Goal: Transaction & Acquisition: Purchase product/service

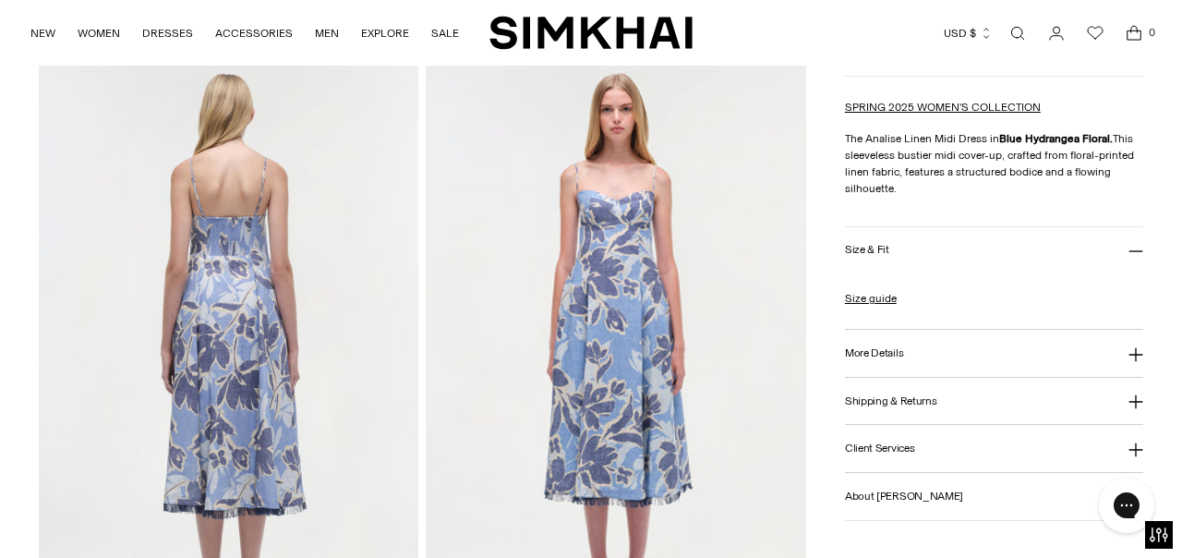
click at [1135, 356] on icon at bounding box center [1135, 354] width 14 height 14
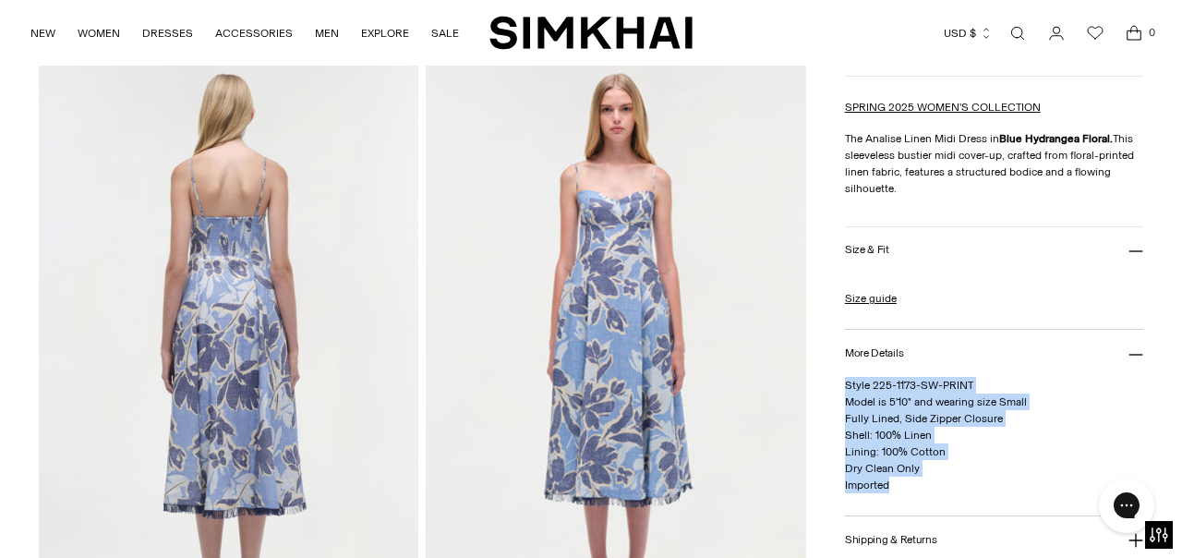
click at [914, 361] on button "More Details" at bounding box center [994, 353] width 298 height 47
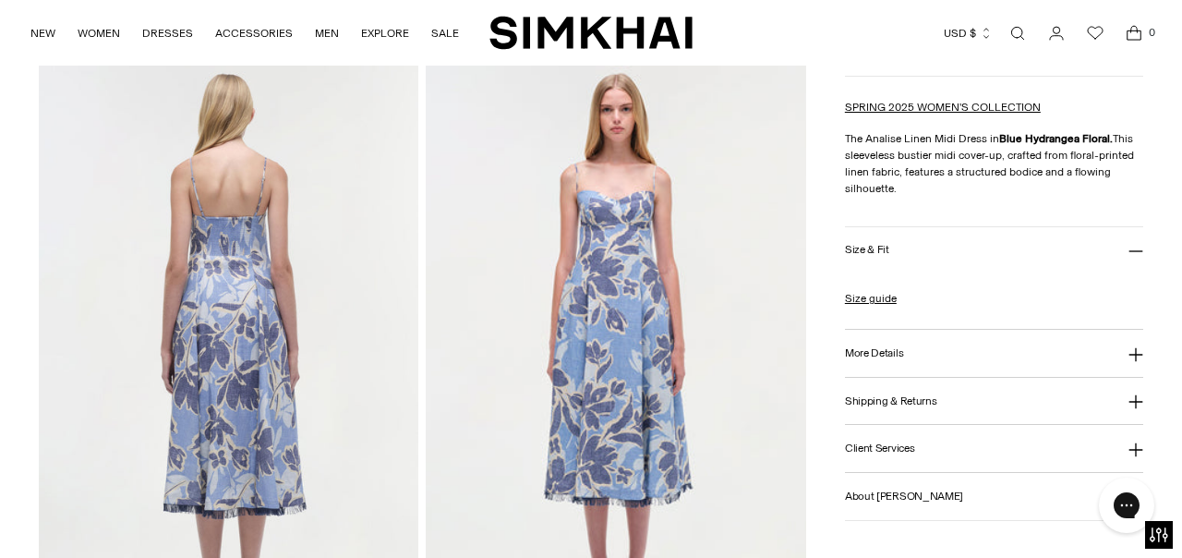
click at [1132, 354] on icon at bounding box center [1135, 354] width 15 height 15
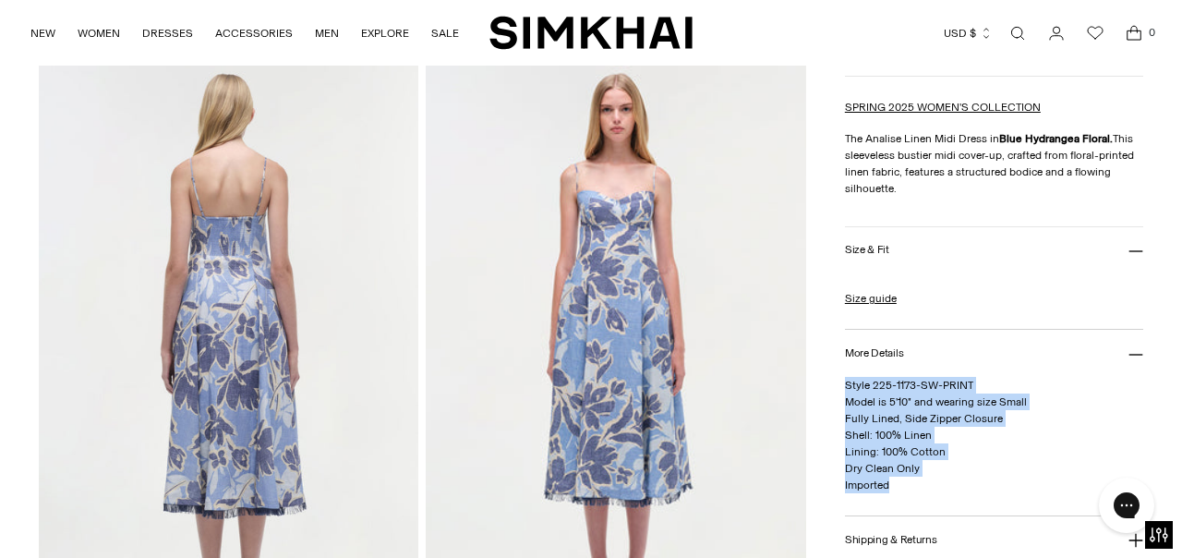
click at [1137, 354] on icon at bounding box center [1135, 354] width 15 height 15
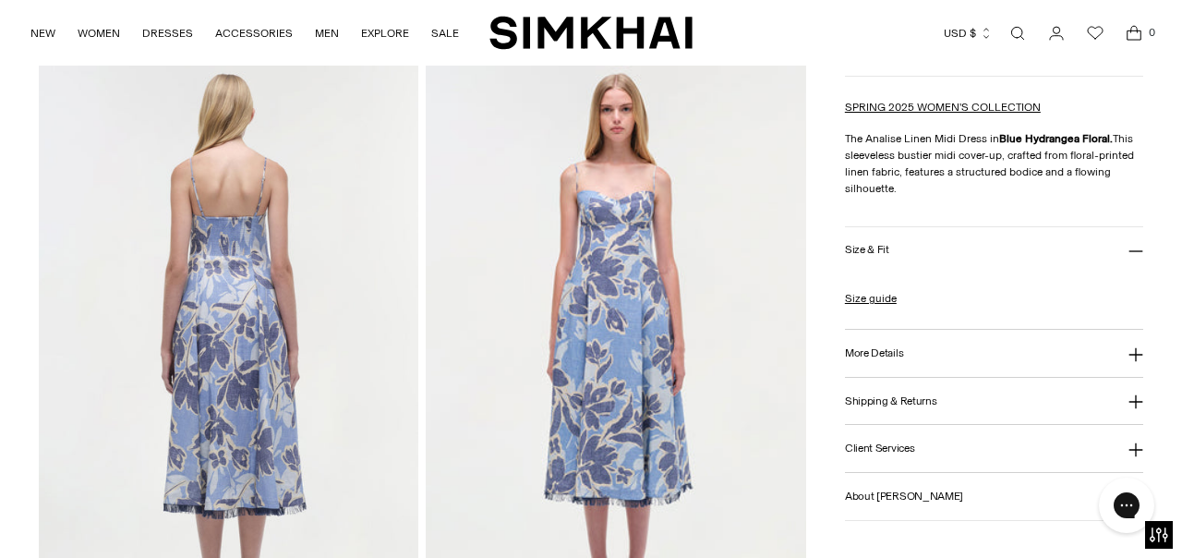
click at [1135, 350] on icon at bounding box center [1135, 354] width 14 height 14
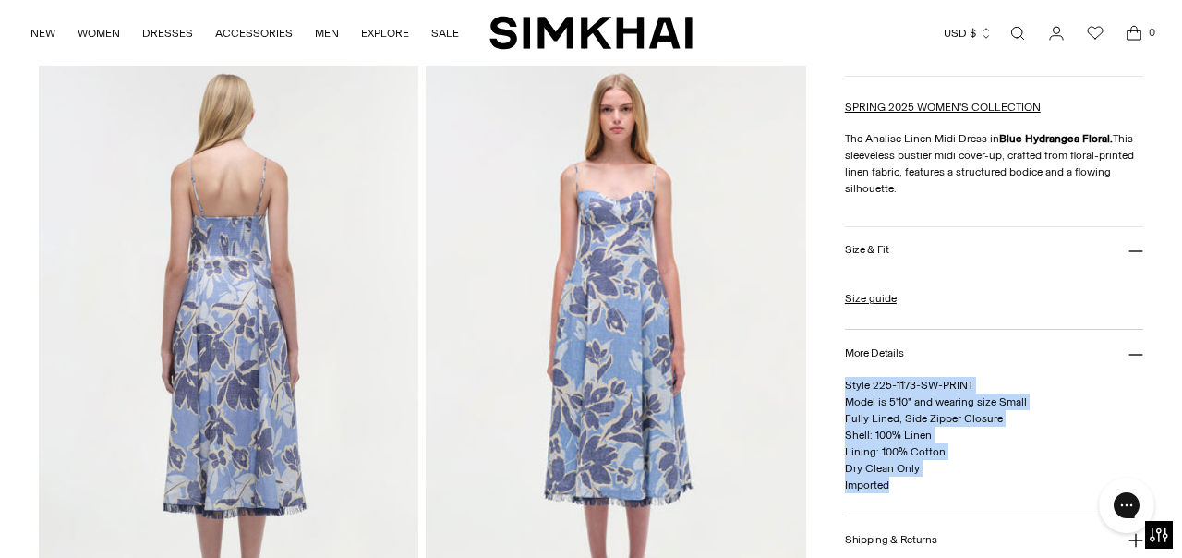
click at [1022, 368] on button "More Details" at bounding box center [994, 353] width 298 height 47
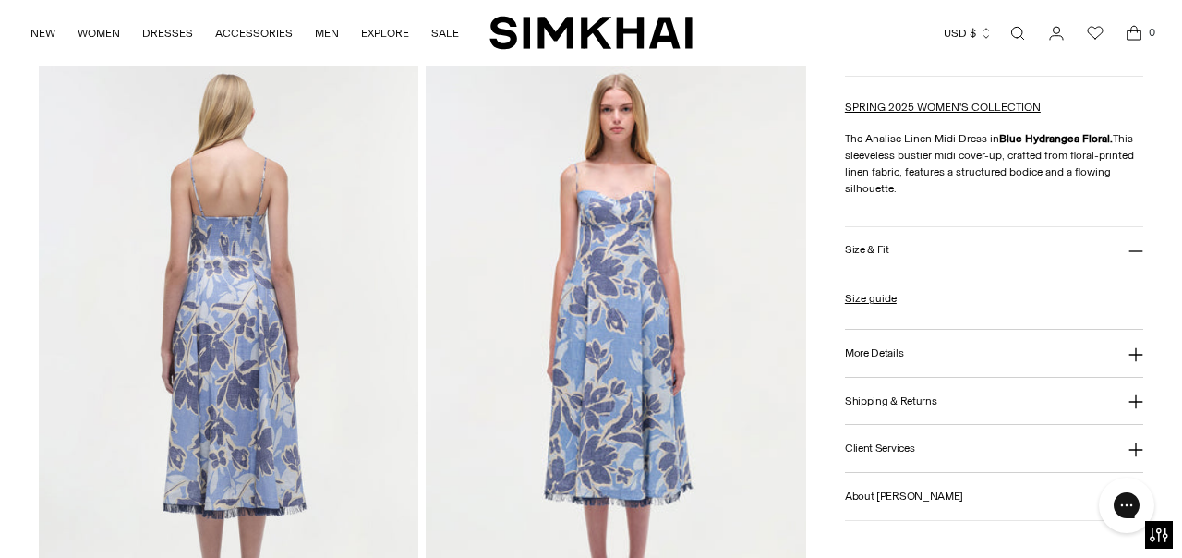
click at [1134, 357] on icon at bounding box center [1135, 354] width 15 height 15
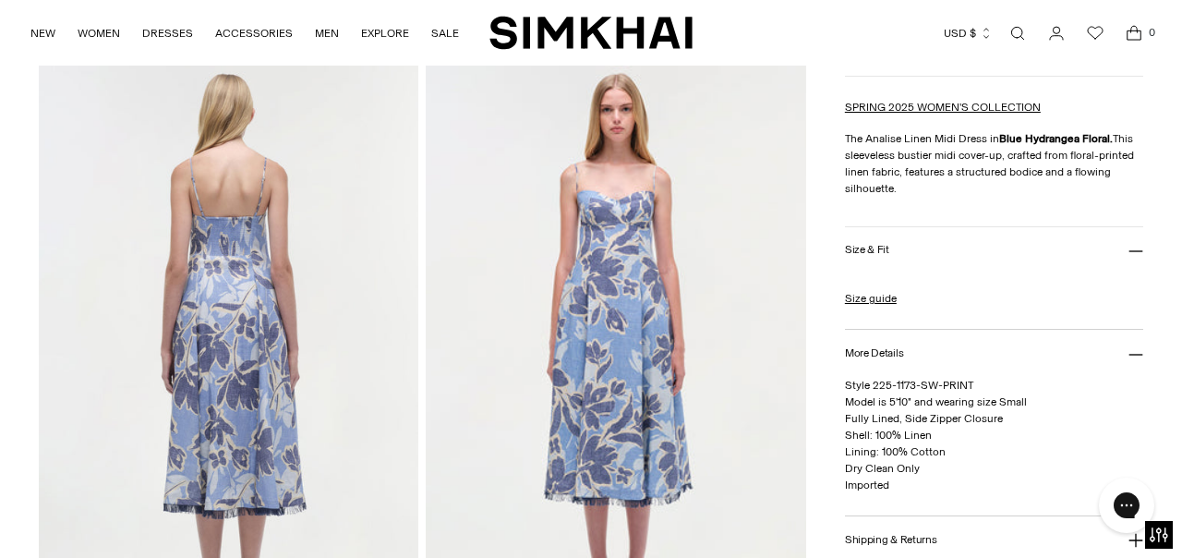
click at [922, 398] on span "Style 225-1173-SW-PRINT Model is 5'10" and wearing size Small Fully Lined, Side…" at bounding box center [936, 435] width 182 height 113
click at [1135, 356] on icon at bounding box center [1135, 354] width 15 height 15
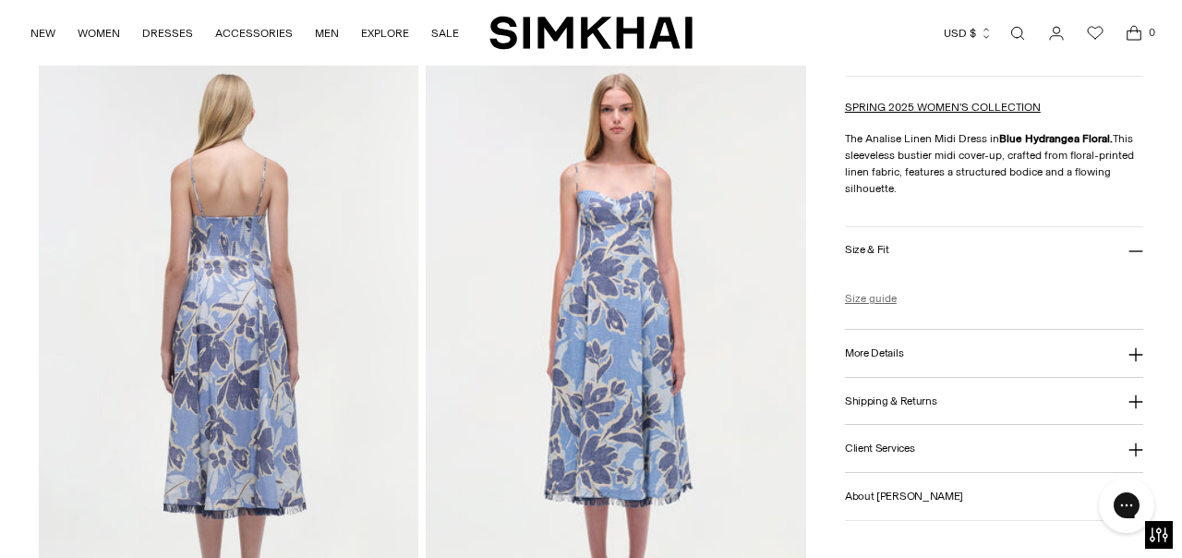
click at [880, 297] on link "Size guide" at bounding box center [871, 298] width 52 height 17
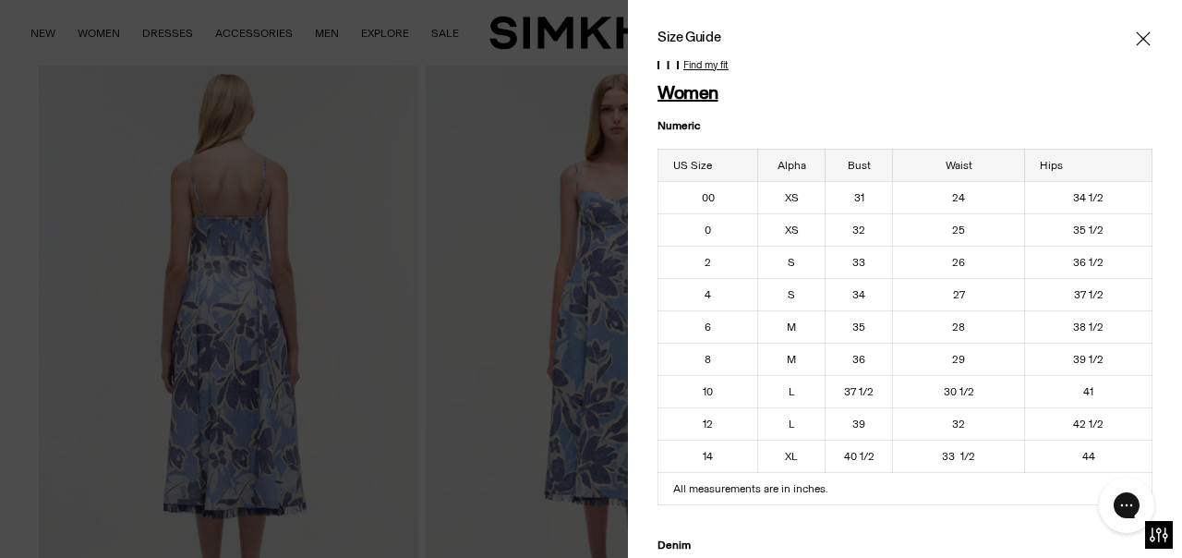
click at [1142, 38] on icon "Close" at bounding box center [1143, 38] width 14 height 14
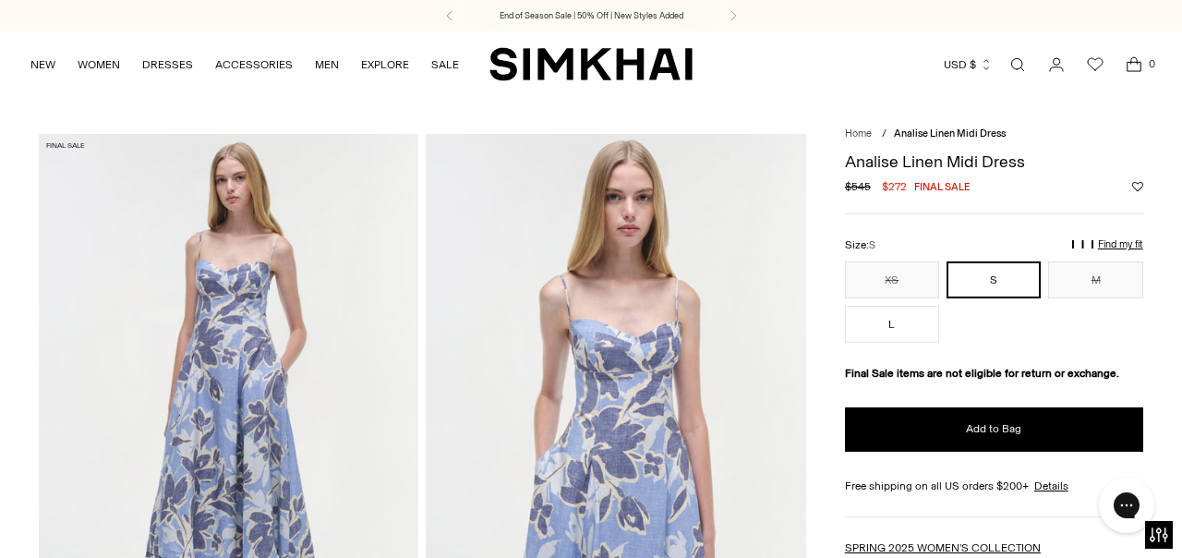
scroll to position [91, 0]
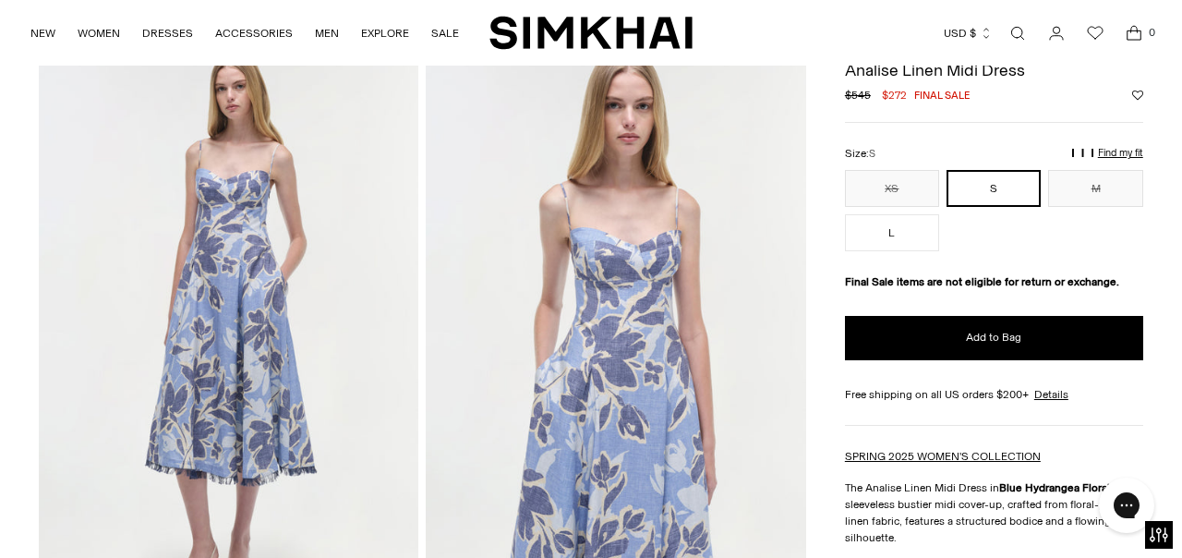
click at [961, 153] on p "Find my fit" at bounding box center [950, 169] width 21 height 33
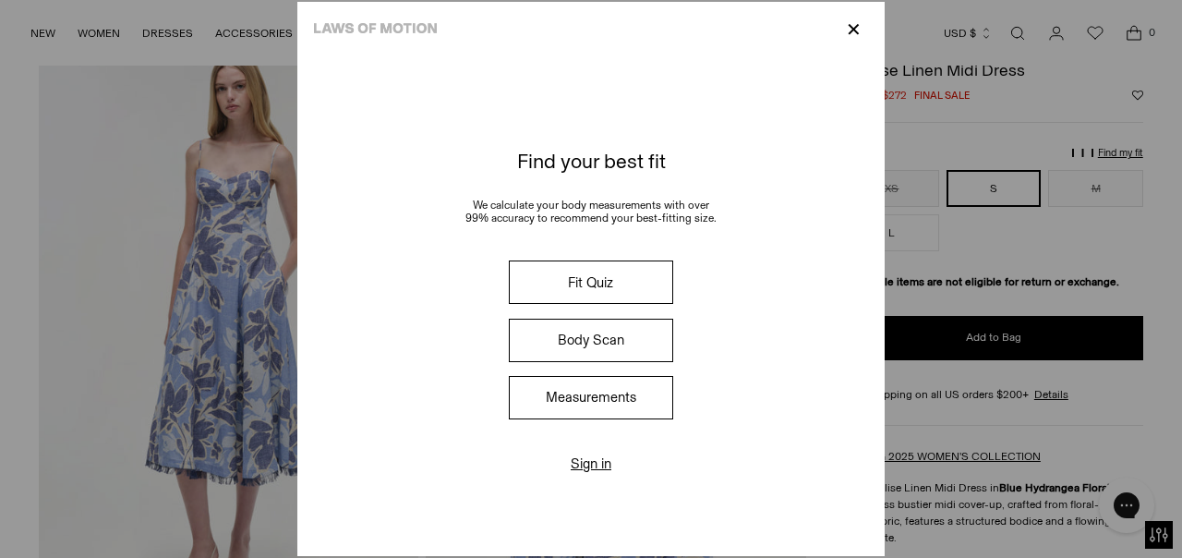
click at [602, 396] on button "Measurements" at bounding box center [591, 397] width 164 height 43
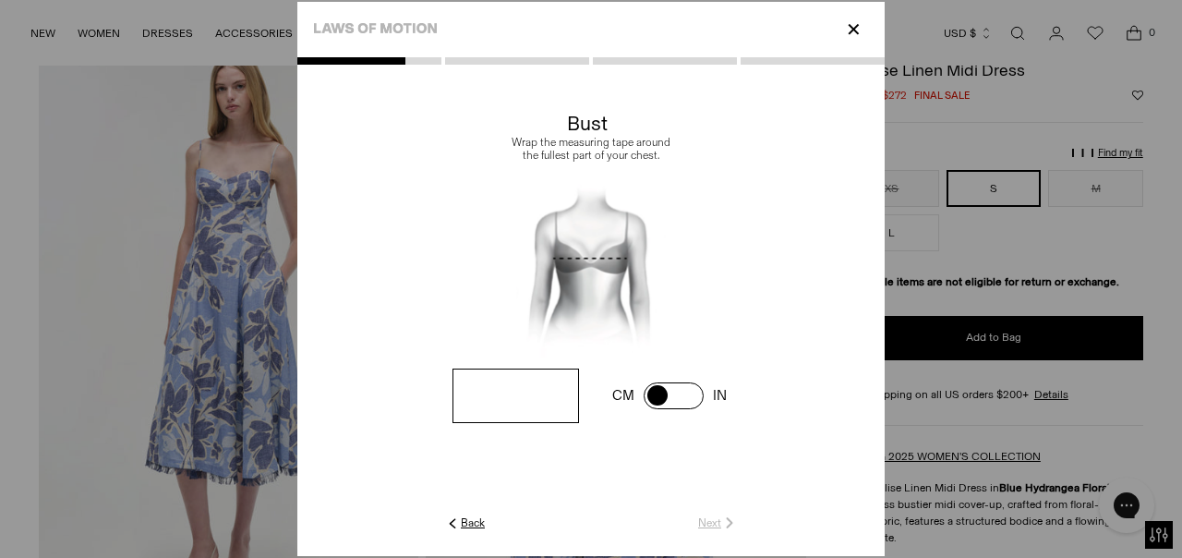
click at [685, 396] on span at bounding box center [674, 395] width 60 height 27
click at [513, 405] on input "number" at bounding box center [515, 395] width 127 height 54
type input "**"
click at [719, 523] on link "Next" at bounding box center [718, 522] width 40 height 17
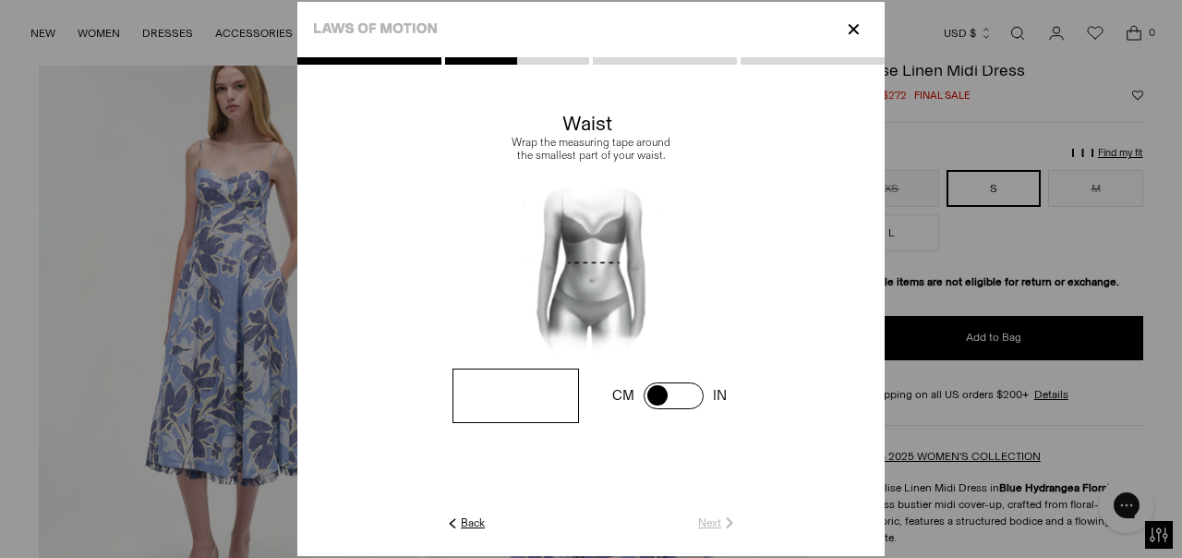
click at [0, 0] on span at bounding box center [0, 0] width 0 height 0
click at [0, 0] on input "number" at bounding box center [0, 0] width 0 height 0
type input "**"
click at [718, 527] on link "Next" at bounding box center [718, 522] width 40 height 17
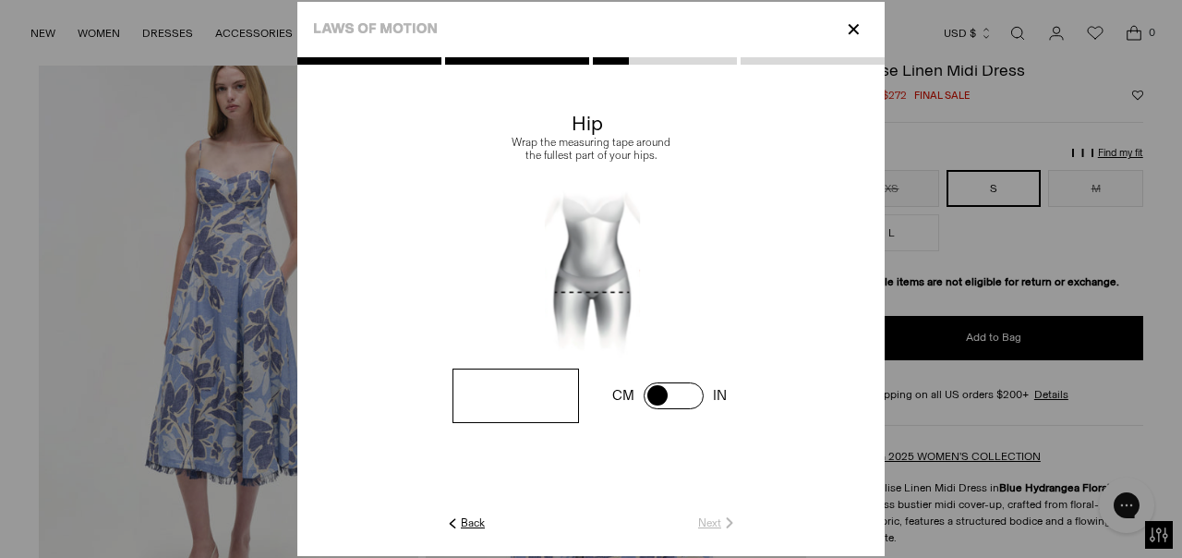
click at [0, 0] on input "number" at bounding box center [0, 0] width 0 height 0
type input "**"
click at [0, 0] on span at bounding box center [0, 0] width 0 height 0
click at [0, 0] on input "number" at bounding box center [0, 0] width 0 height 0
type input "*"
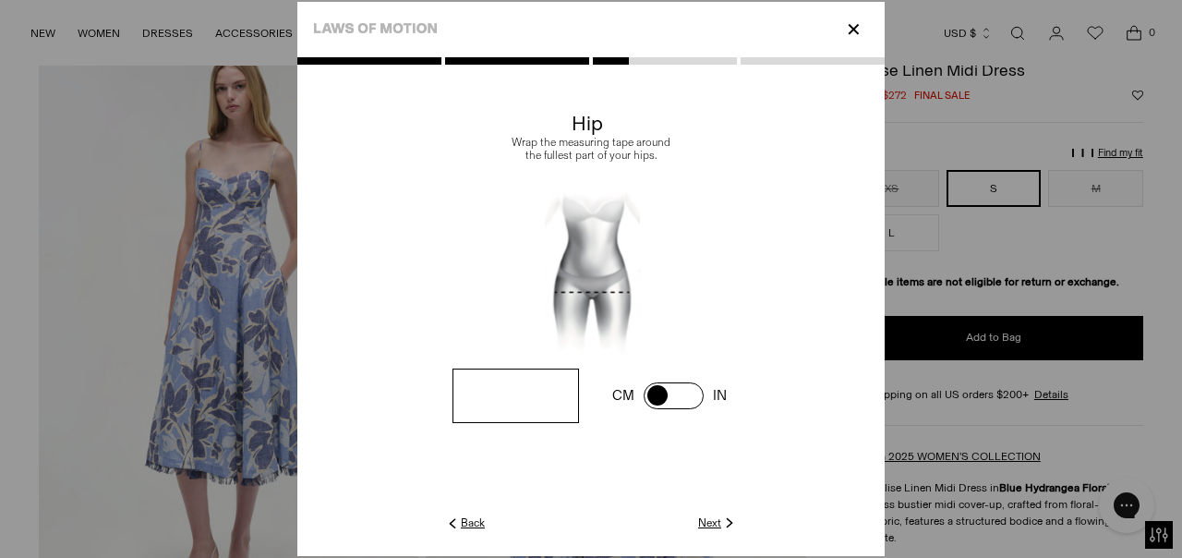
type input "**"
click at [710, 526] on link "Next" at bounding box center [718, 522] width 40 height 17
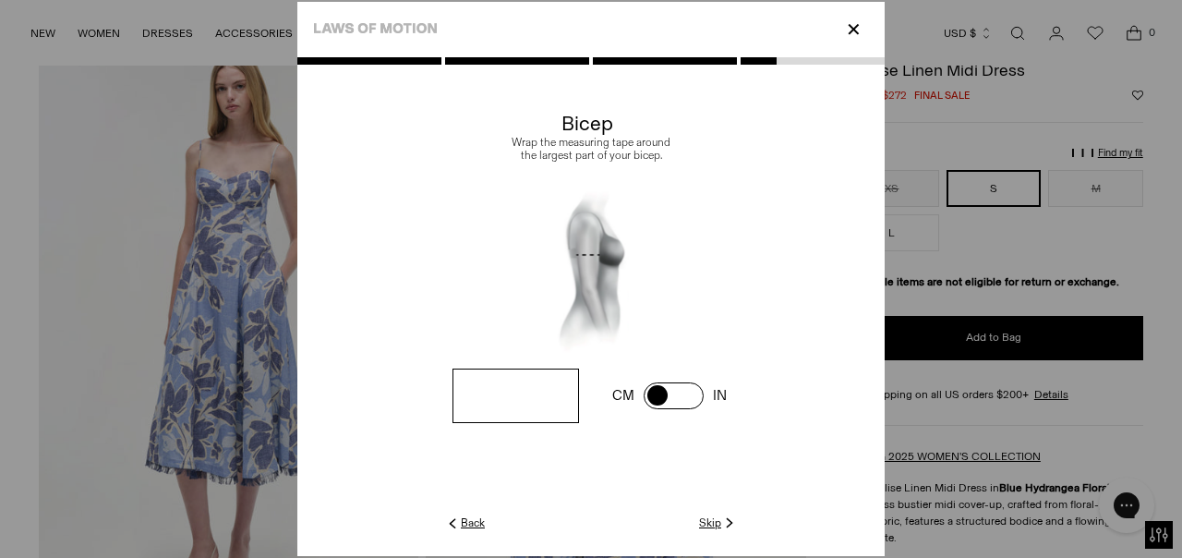
click at [0, 0] on span at bounding box center [0, 0] width 0 height 0
click at [0, 0] on input "number" at bounding box center [0, 0] width 0 height 0
type input "**"
click at [716, 522] on link "Next" at bounding box center [718, 522] width 40 height 17
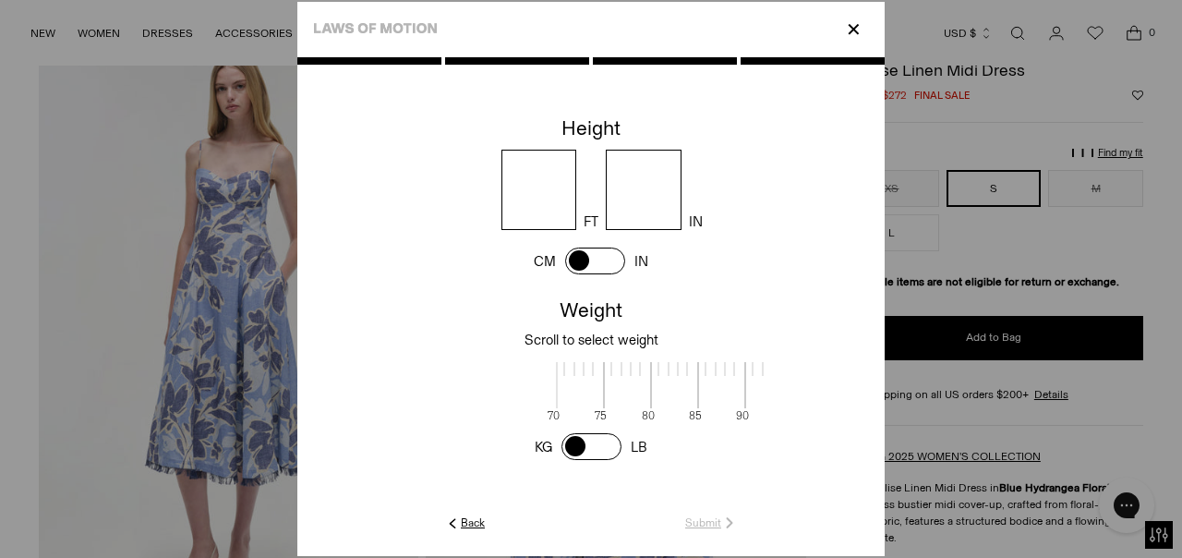
scroll to position [2, 600]
click at [549, 187] on input "number" at bounding box center [539, 190] width 76 height 80
type input "*"
click at [621, 202] on input "number" at bounding box center [644, 190] width 76 height 80
type input "*"
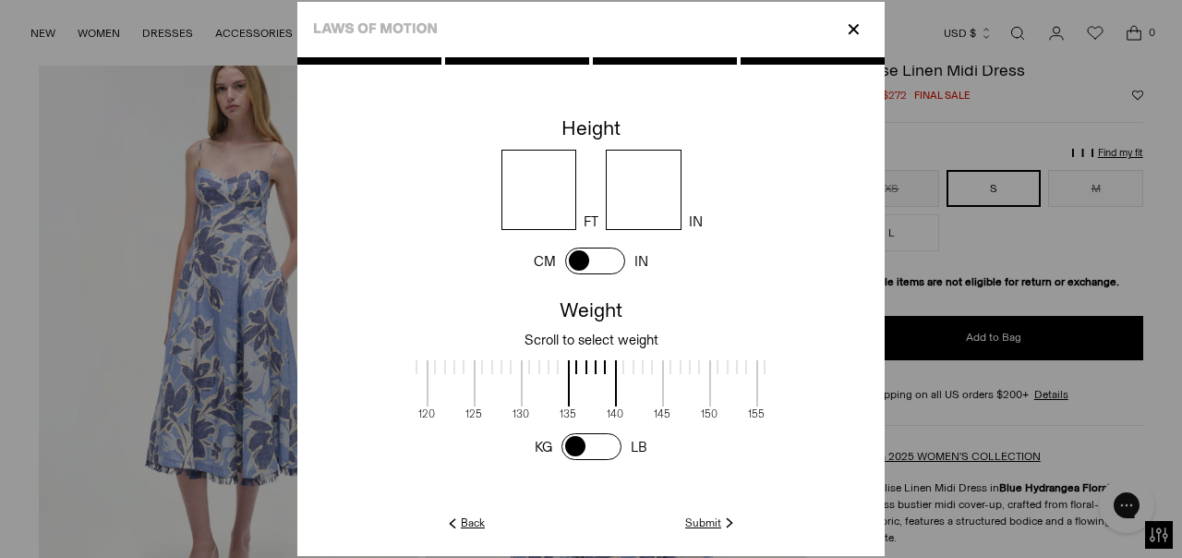
click at [612, 443] on span at bounding box center [591, 446] width 60 height 27
click at [578, 450] on span at bounding box center [591, 446] width 60 height 27
click at [645, 380] on span at bounding box center [639, 383] width 49 height 46
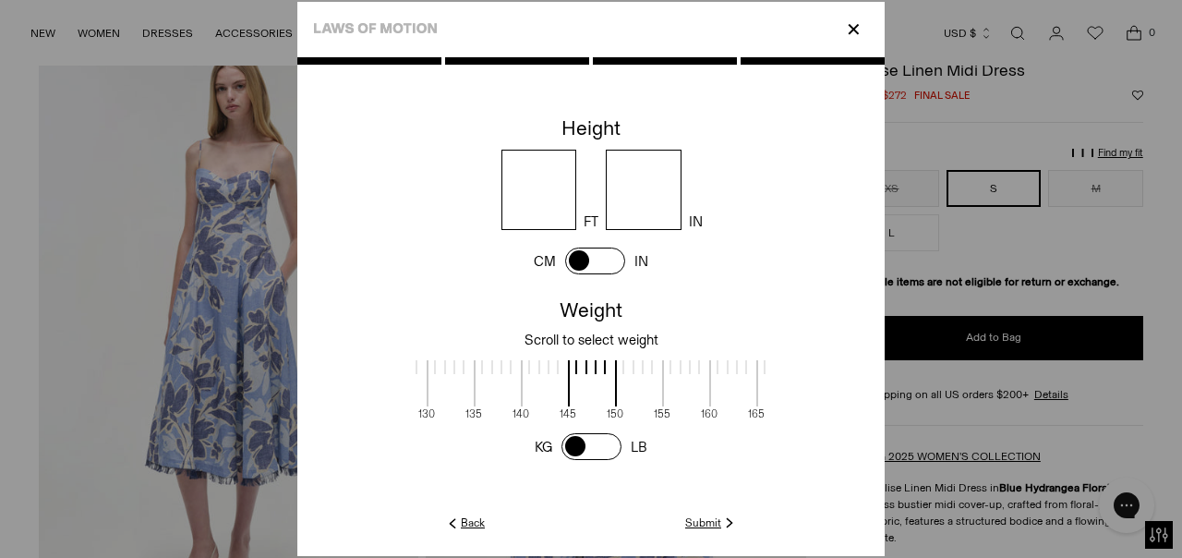
drag, startPoint x: 684, startPoint y: 382, endPoint x: 590, endPoint y: 392, distance: 94.7
click at [590, 392] on span at bounding box center [592, 383] width 49 height 46
click at [714, 524] on link "Submit" at bounding box center [711, 522] width 53 height 17
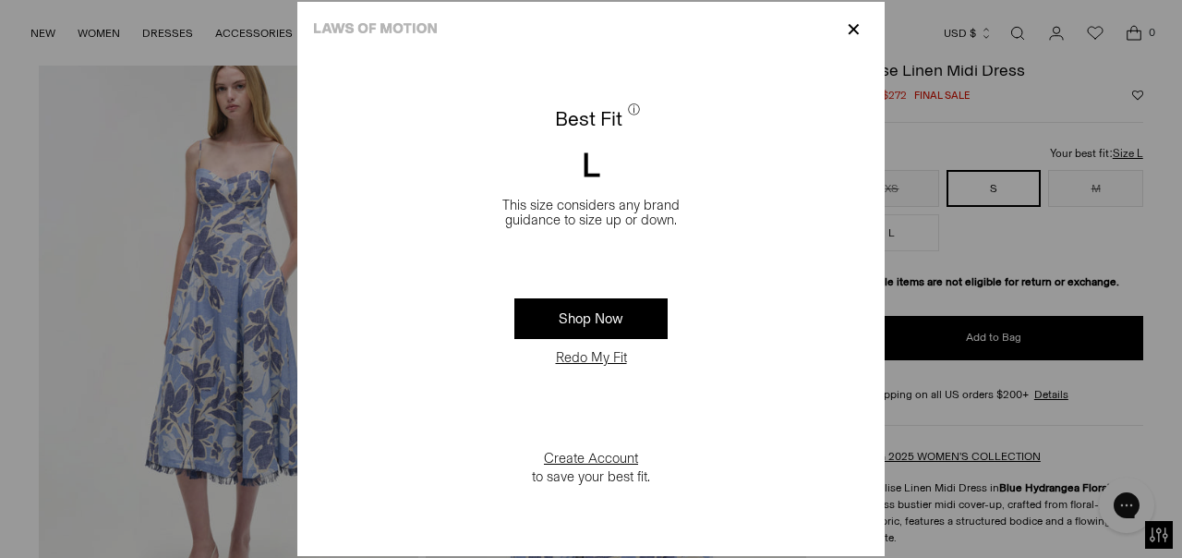
click at [860, 28] on p "✕" at bounding box center [853, 29] width 25 height 31
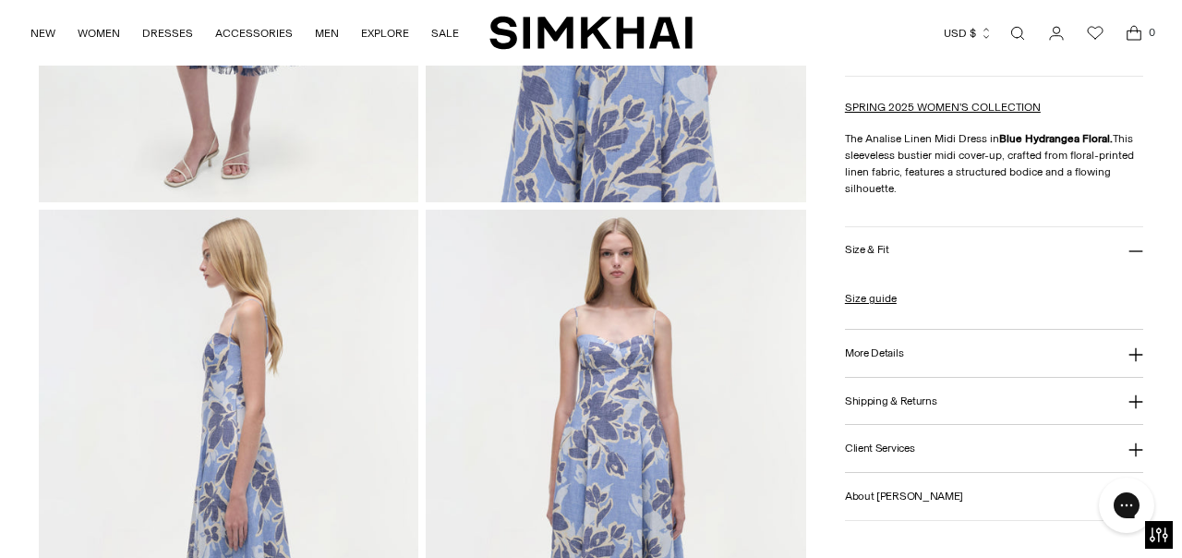
scroll to position [513, 0]
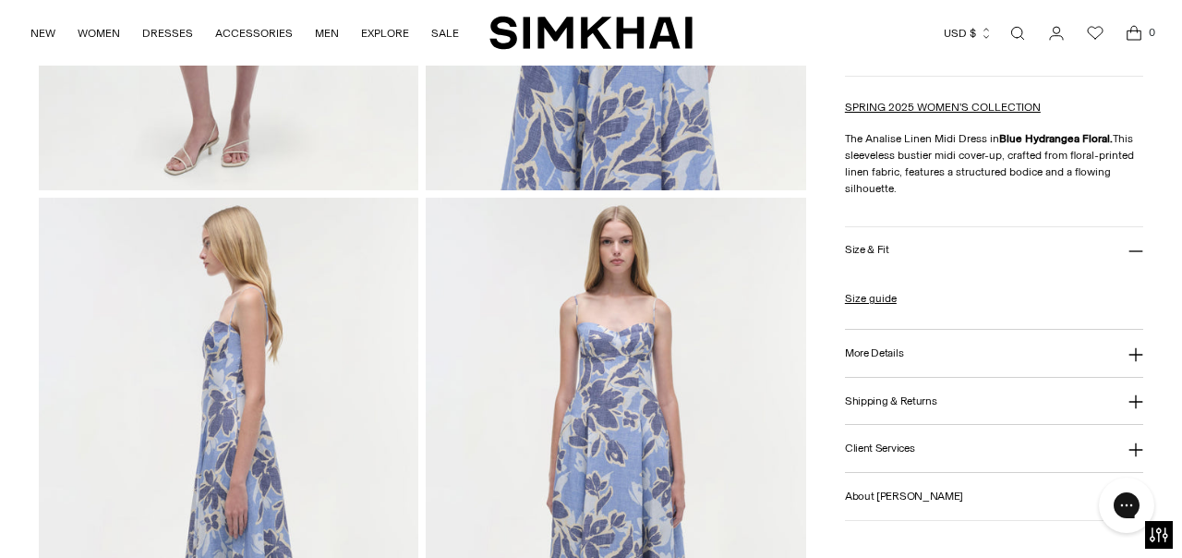
click at [1133, 404] on icon at bounding box center [1135, 401] width 15 height 15
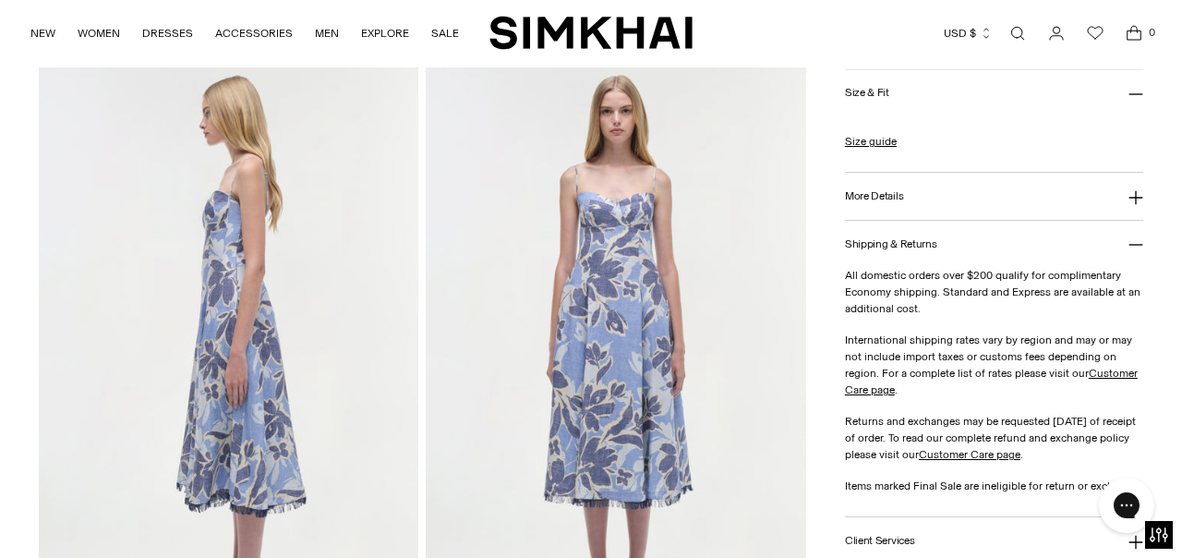
scroll to position [641, 0]
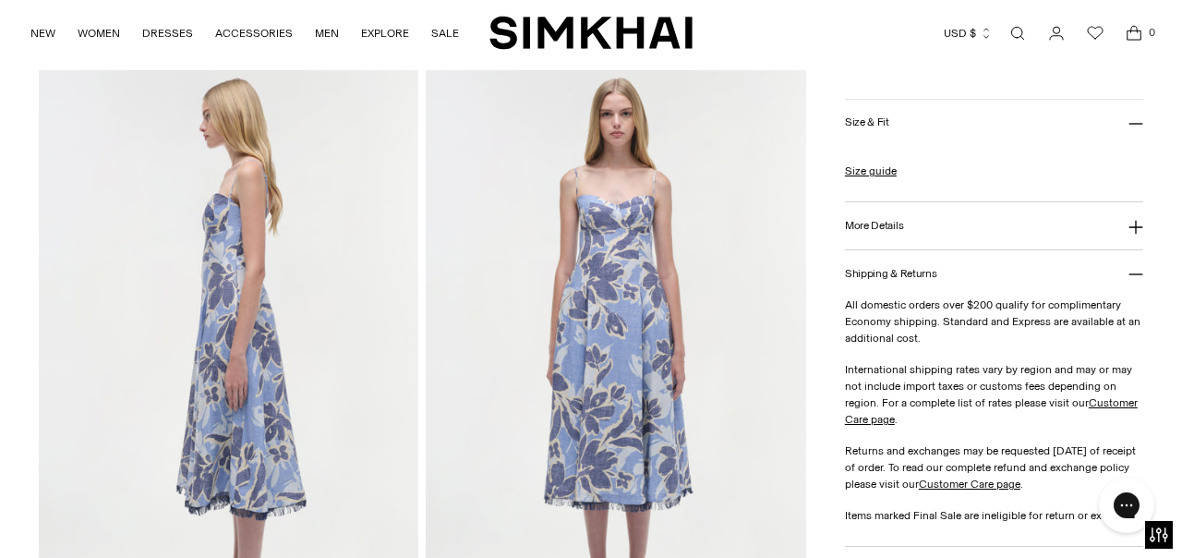
click at [1133, 274] on icon at bounding box center [1135, 274] width 15 height 15
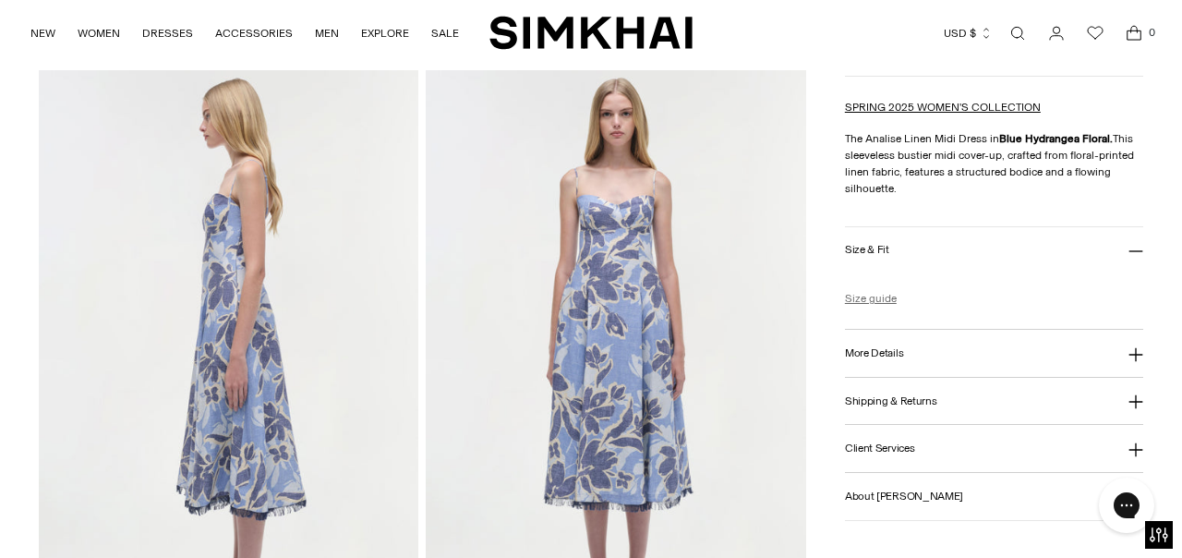
click at [883, 302] on link "Size guide" at bounding box center [871, 298] width 52 height 17
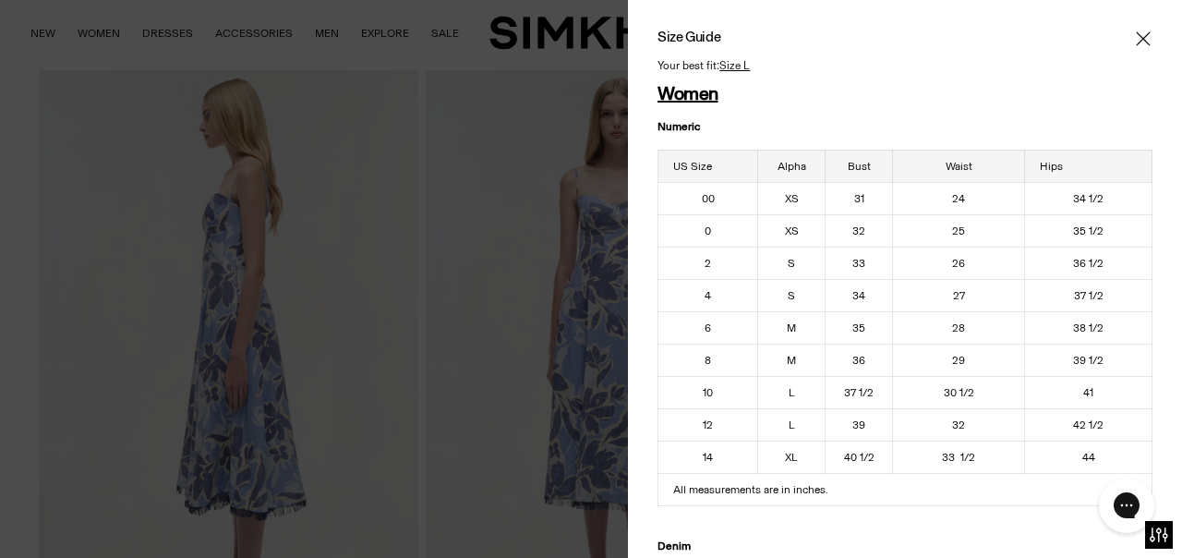
scroll to position [4, 0]
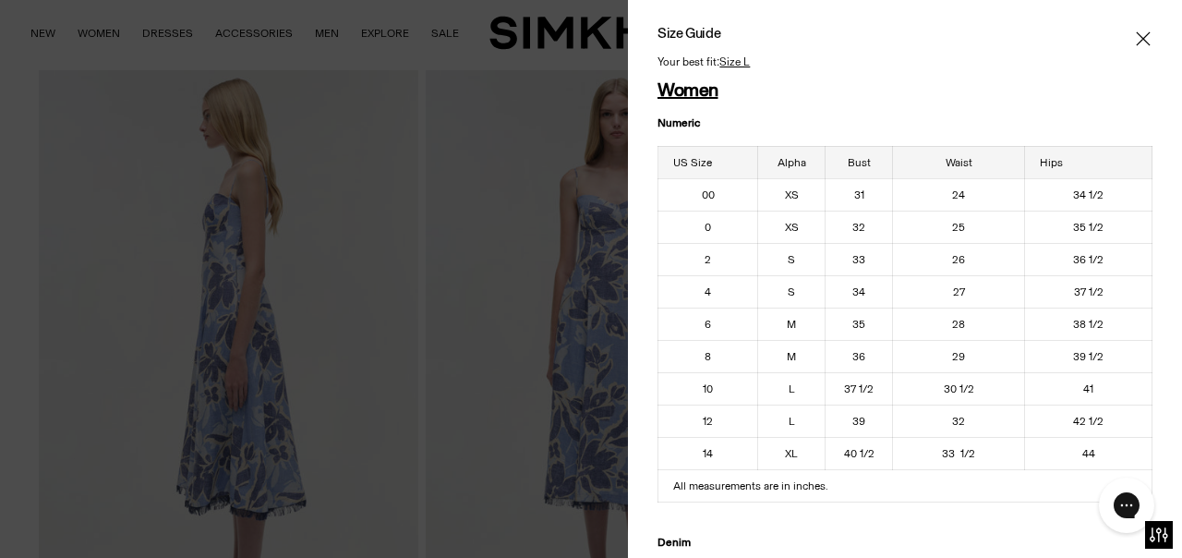
click at [1142, 35] on icon "Close" at bounding box center [1143, 39] width 15 height 18
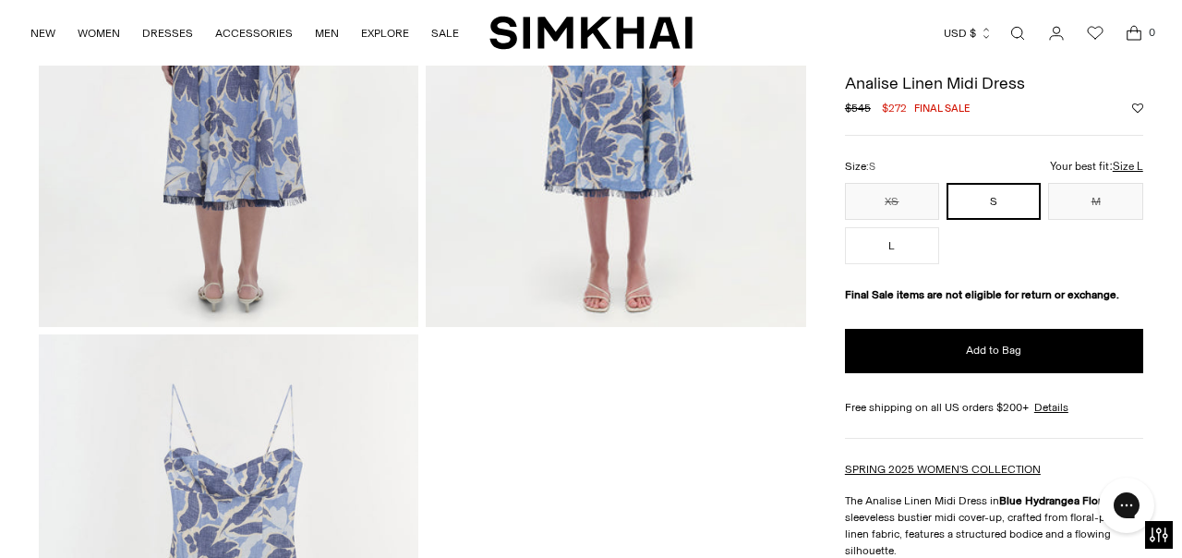
scroll to position [1286, 0]
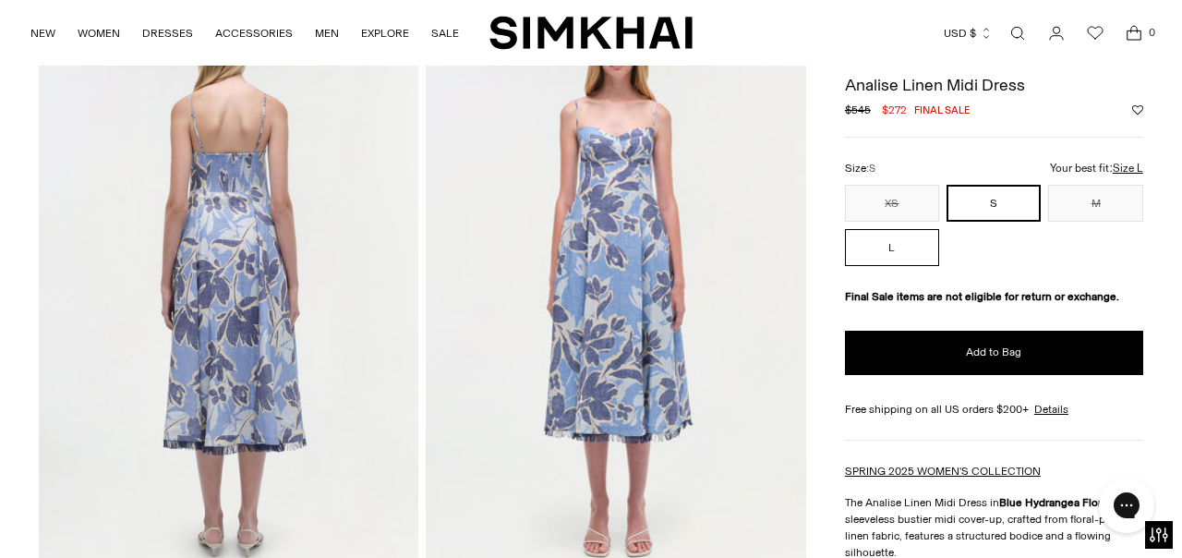
click at [905, 248] on button "L" at bounding box center [892, 247] width 94 height 37
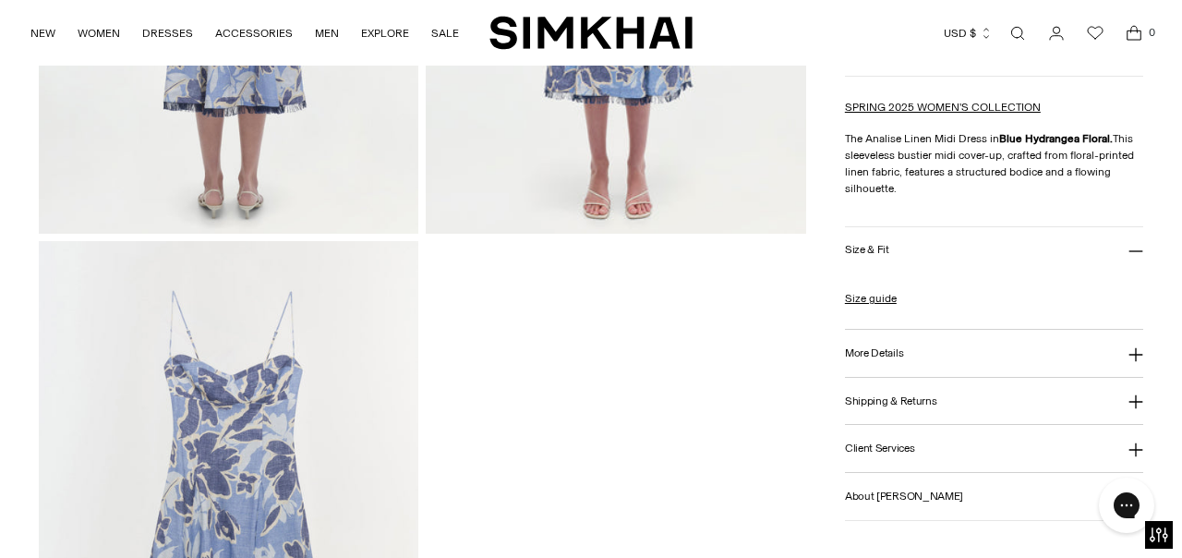
scroll to position [1625, 0]
click at [1140, 354] on icon at bounding box center [1135, 354] width 15 height 15
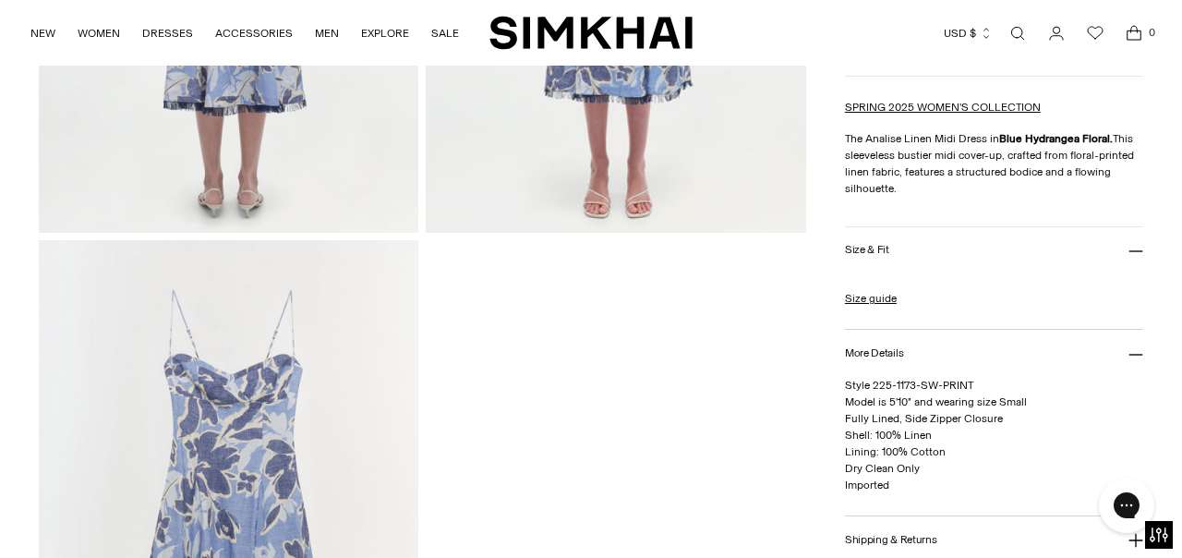
click at [1140, 354] on icon at bounding box center [1135, 354] width 15 height 15
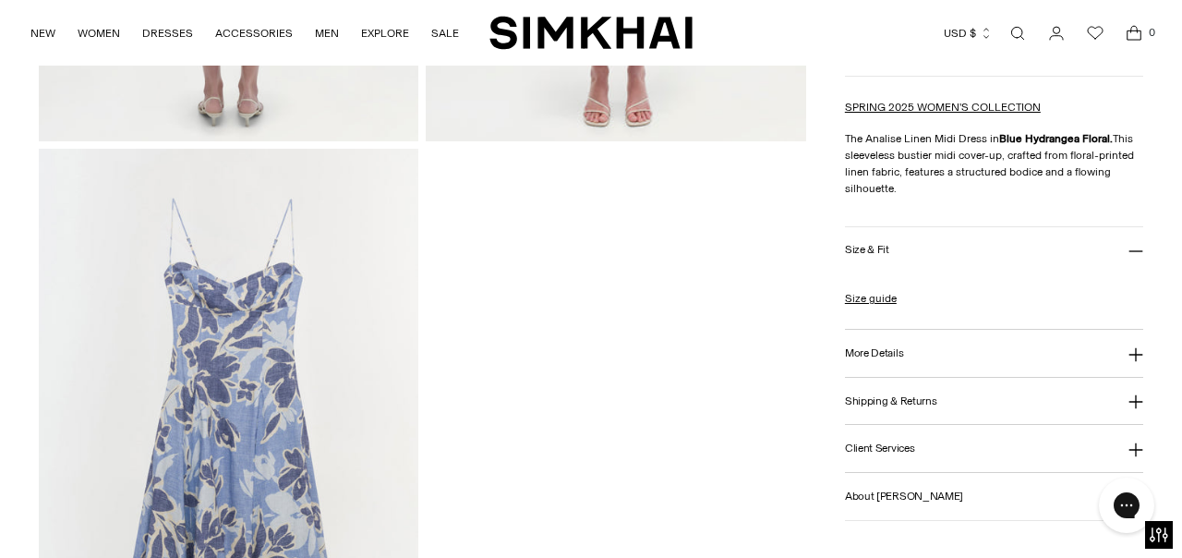
scroll to position [1718, 0]
